Goal: Information Seeking & Learning: Learn about a topic

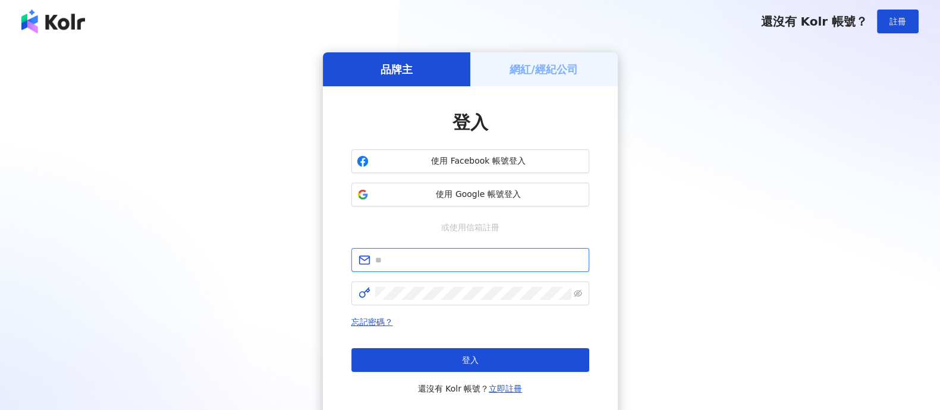
type input "**********"
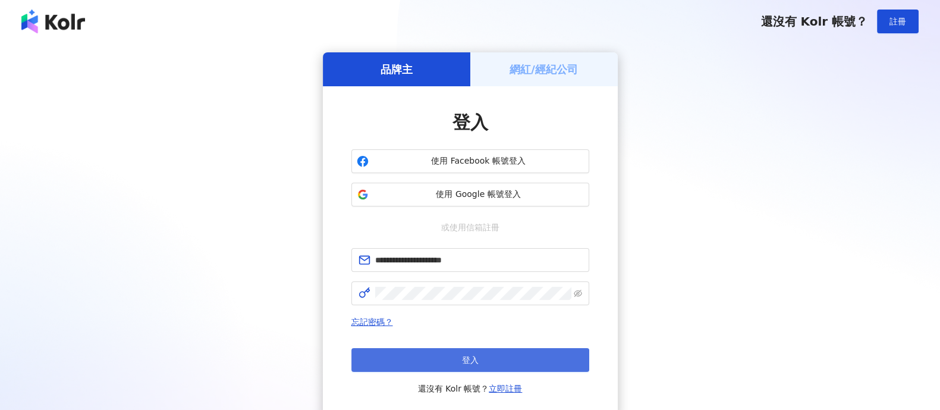
click at [479, 361] on button "登入" at bounding box center [470, 360] width 238 height 24
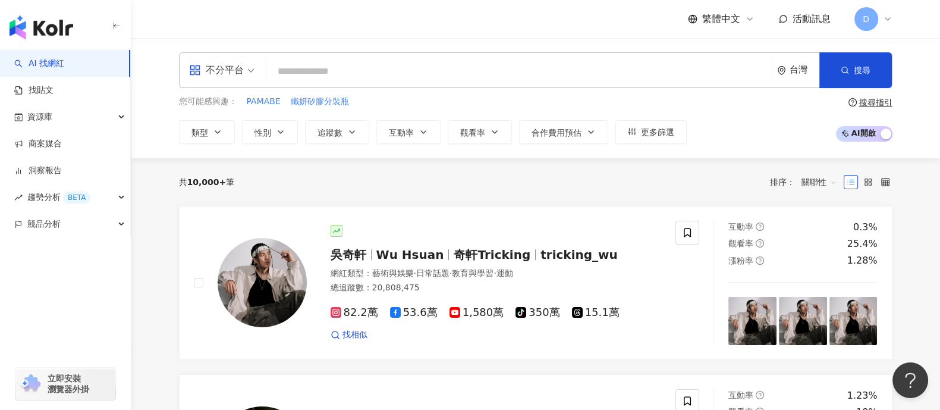
click at [615, 76] on input "search" at bounding box center [519, 71] width 496 height 23
click at [455, 78] on input "search" at bounding box center [519, 71] width 496 height 23
paste input "**********"
type input "**********"
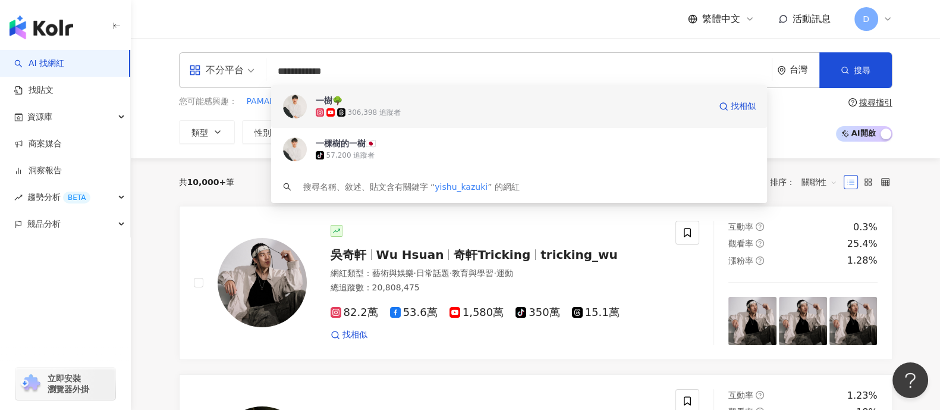
click at [455, 123] on div "一樹🌳 306,398 追蹤者 找相似" at bounding box center [519, 106] width 496 height 43
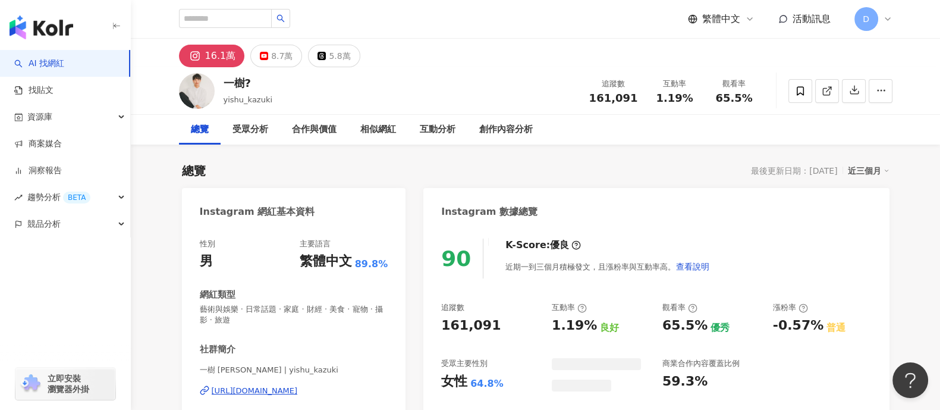
drag, startPoint x: 651, startPoint y: 96, endPoint x: 699, endPoint y: 96, distance: 47.6
click at [699, 96] on div "互動率 1.19%" at bounding box center [674, 91] width 59 height 26
copy span "1.19%"
drag, startPoint x: 709, startPoint y: 97, endPoint x: 765, endPoint y: 98, distance: 56.5
click at [765, 98] on div "一樹? yishu_kazuki 追蹤數 161,091 互動率 1.19% 觀看率 65.5%" at bounding box center [535, 90] width 761 height 47
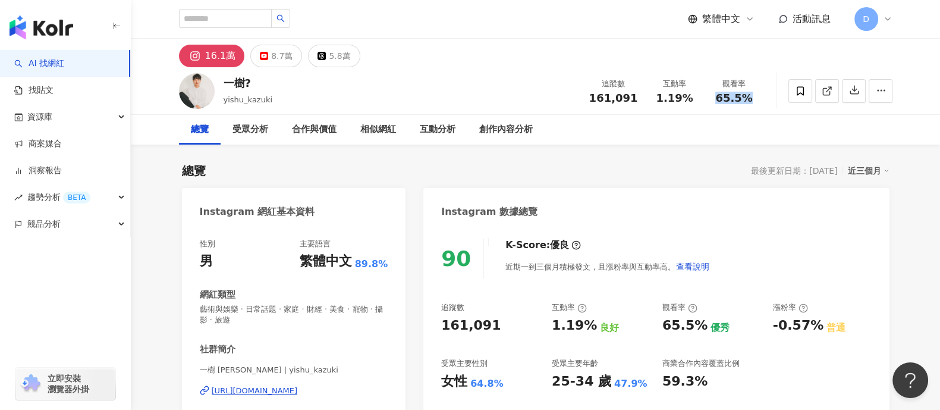
copy span "65.5%"
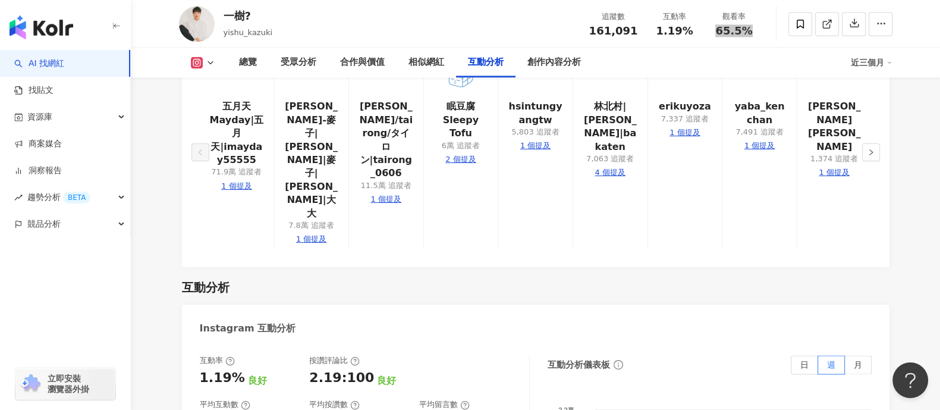
scroll to position [2601, 0]
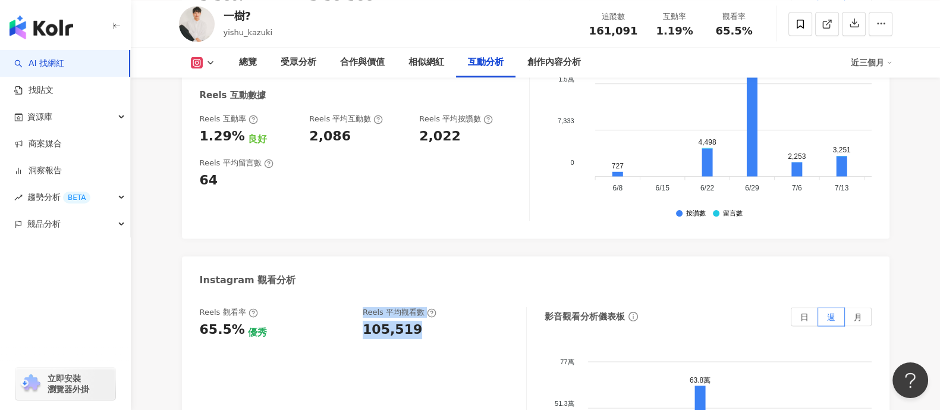
drag, startPoint x: 414, startPoint y: 275, endPoint x: 330, endPoint y: 268, distance: 84.1
click at [330, 307] on div "Reels 觀看率 65.5% 優秀 Reels 平均觀看數 105,519" at bounding box center [357, 323] width 315 height 32
click at [363, 320] on div "105,519" at bounding box center [392, 329] width 59 height 18
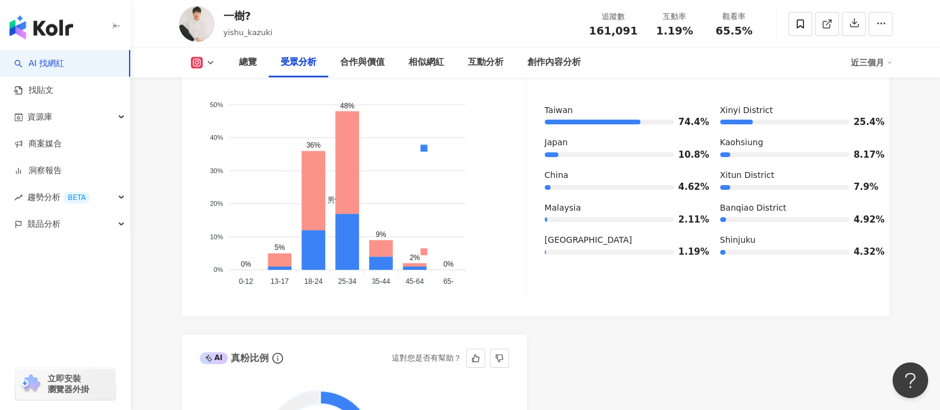
scroll to position [1040, 0]
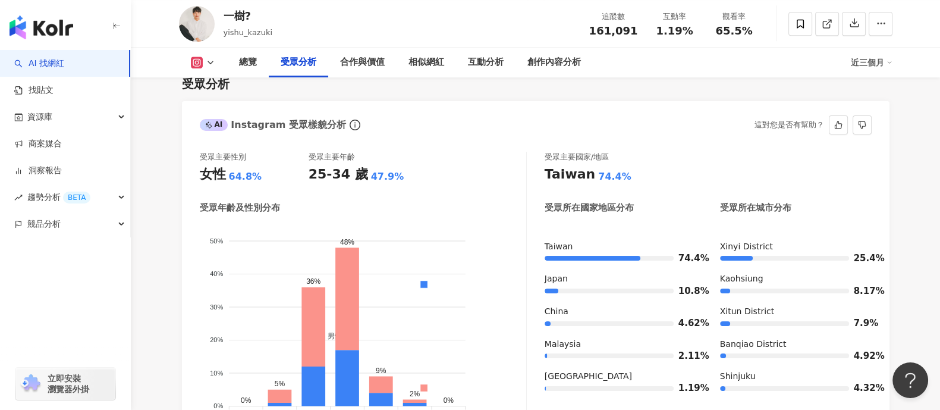
drag, startPoint x: 449, startPoint y: 124, endPoint x: 430, endPoint y: 141, distance: 25.7
click at [449, 124] on div "AI Instagram 受眾樣貌分析 這對您是否有幫助？" at bounding box center [536, 120] width 708 height 39
click at [559, 109] on div "AI Instagram 受眾樣貌分析 這對您是否有幫助？" at bounding box center [536, 120] width 708 height 39
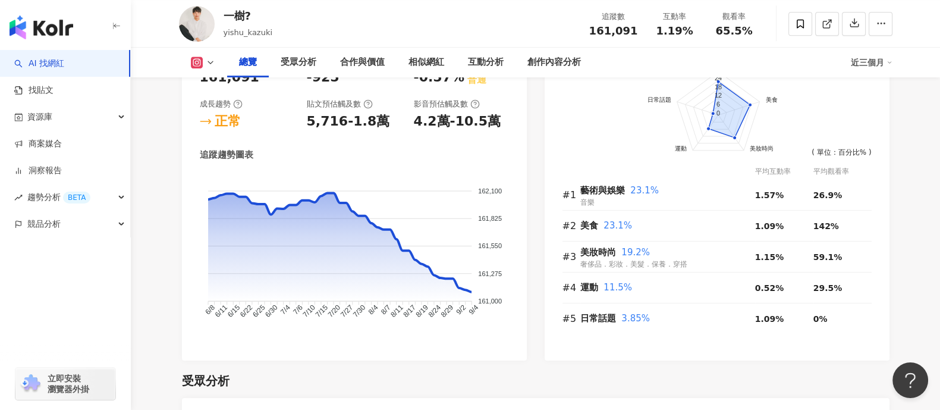
scroll to position [0, 0]
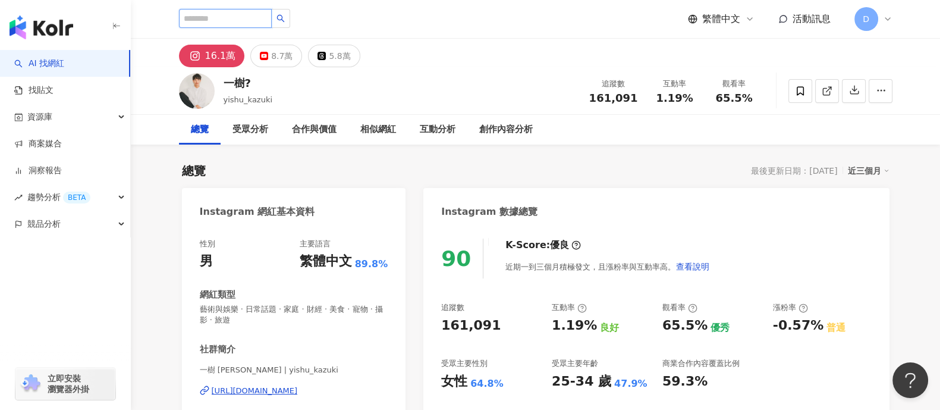
click at [196, 20] on input "search" at bounding box center [225, 18] width 93 height 19
paste input "*********"
type input "*********"
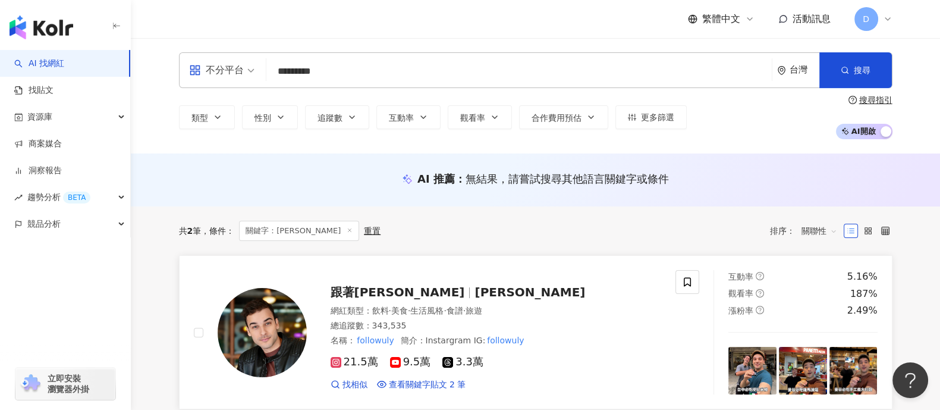
click at [235, 308] on img at bounding box center [262, 332] width 89 height 89
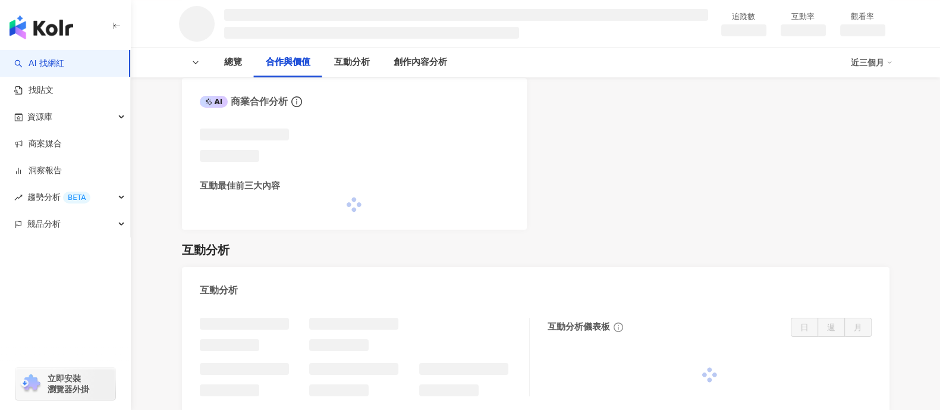
scroll to position [743, 0]
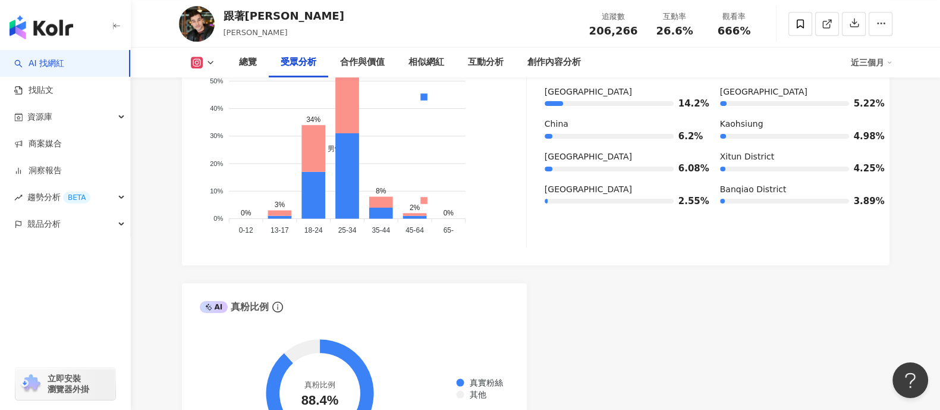
scroll to position [911, 0]
